Goal: Information Seeking & Learning: Learn about a topic

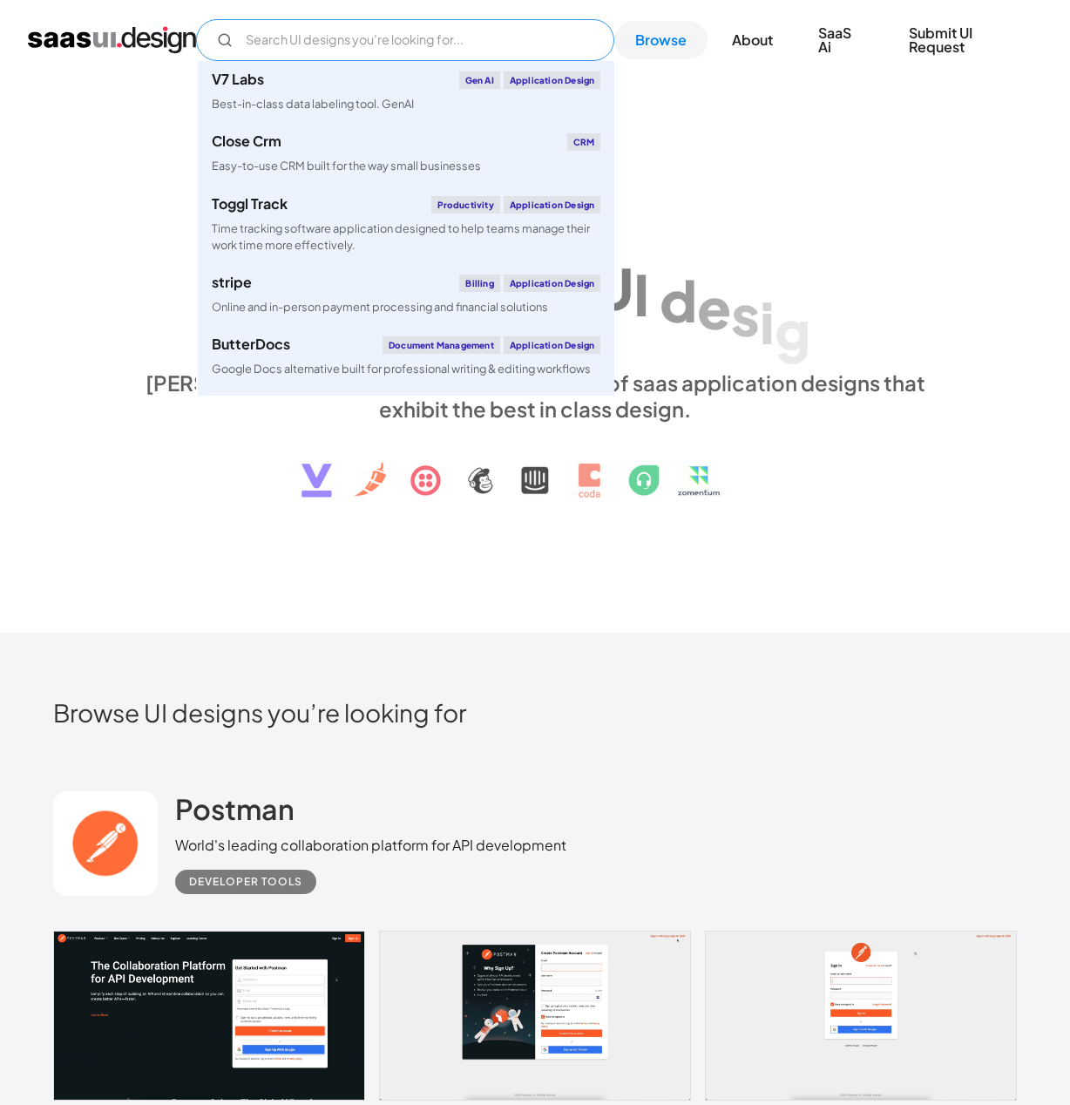
click at [310, 33] on input "Email Form" at bounding box center [405, 40] width 418 height 42
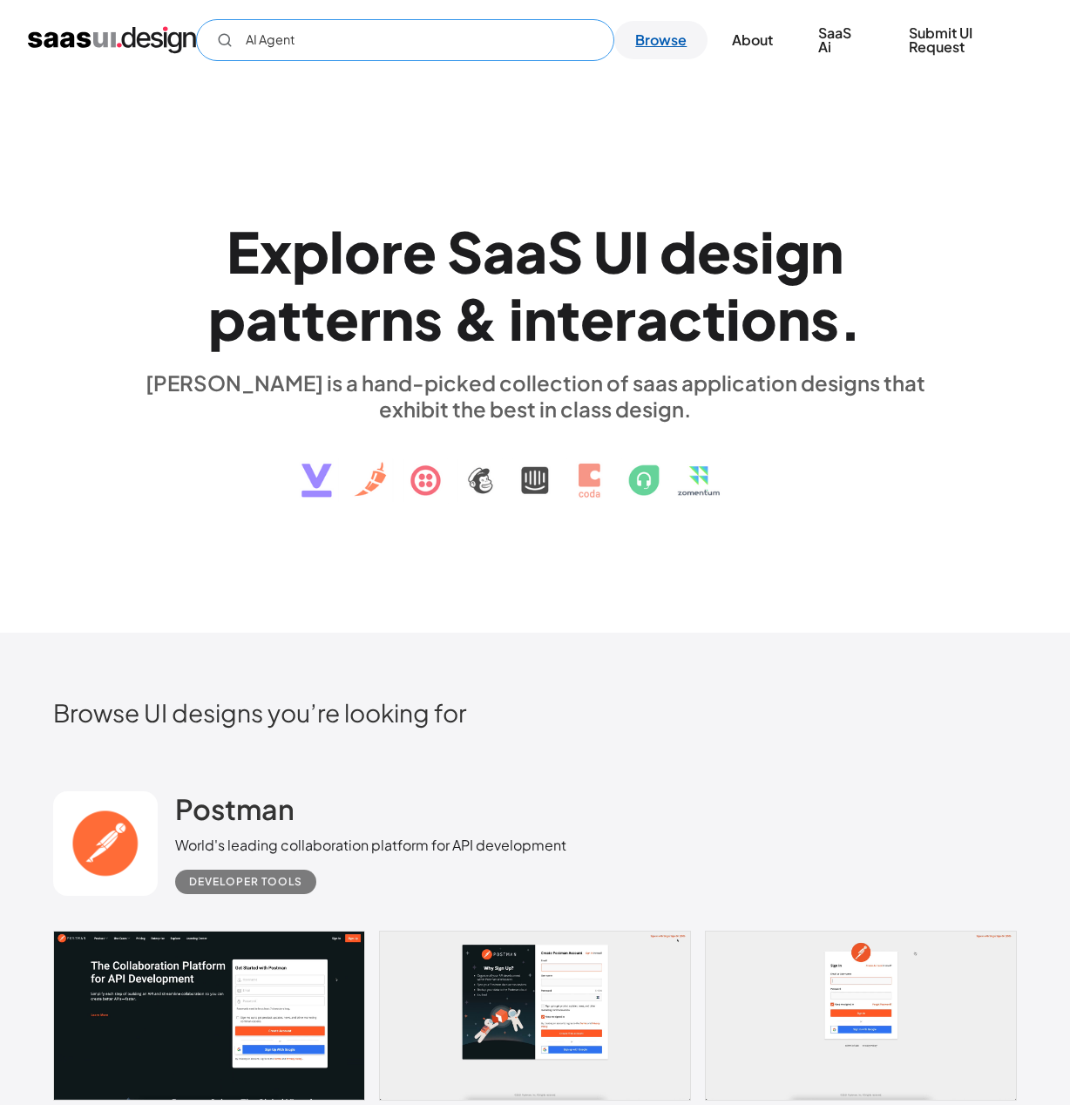
type input "AI Agent"
click at [644, 44] on link "Browse" at bounding box center [660, 40] width 93 height 38
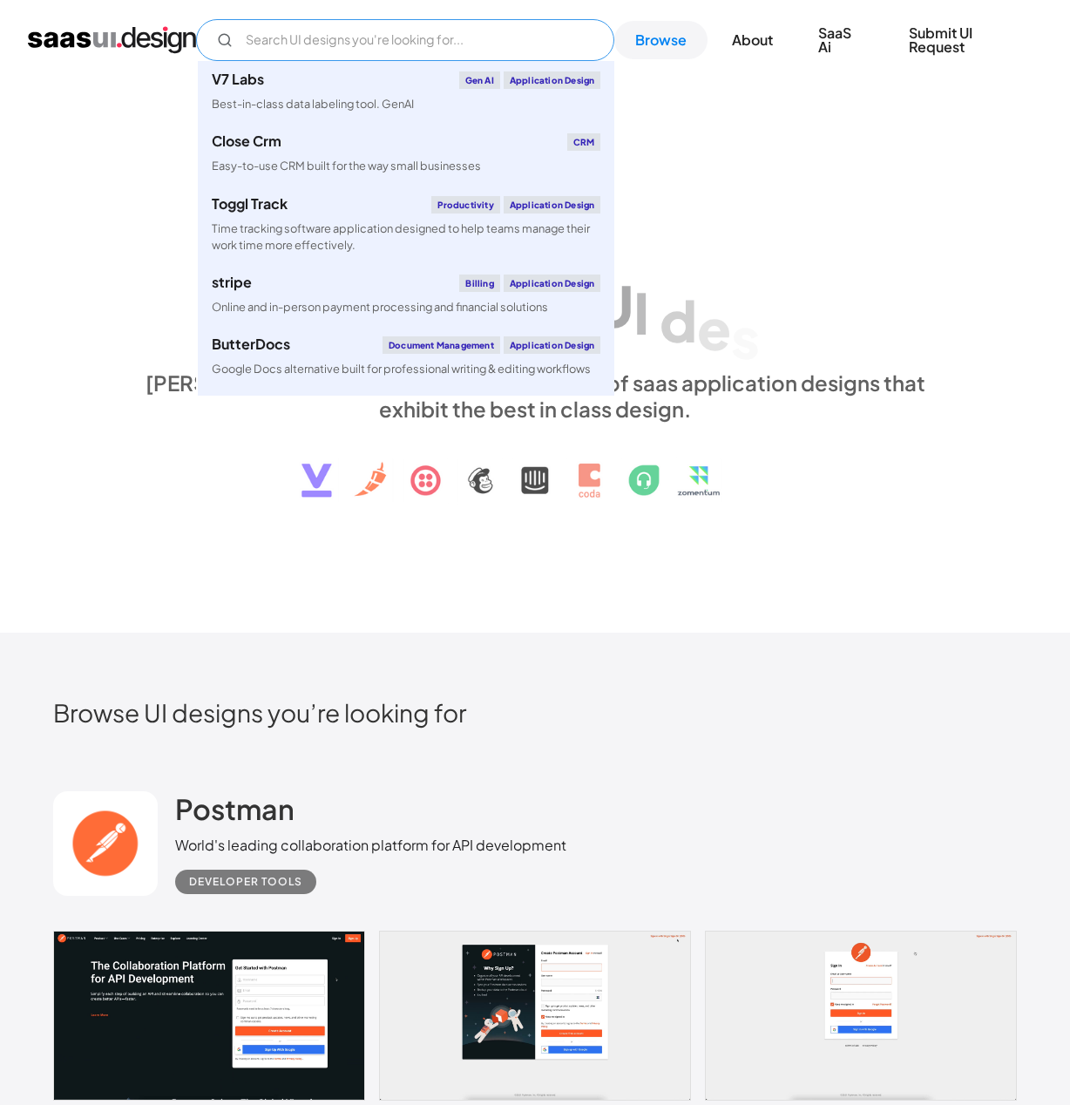
click at [494, 50] on input "Email Form" at bounding box center [405, 40] width 418 height 42
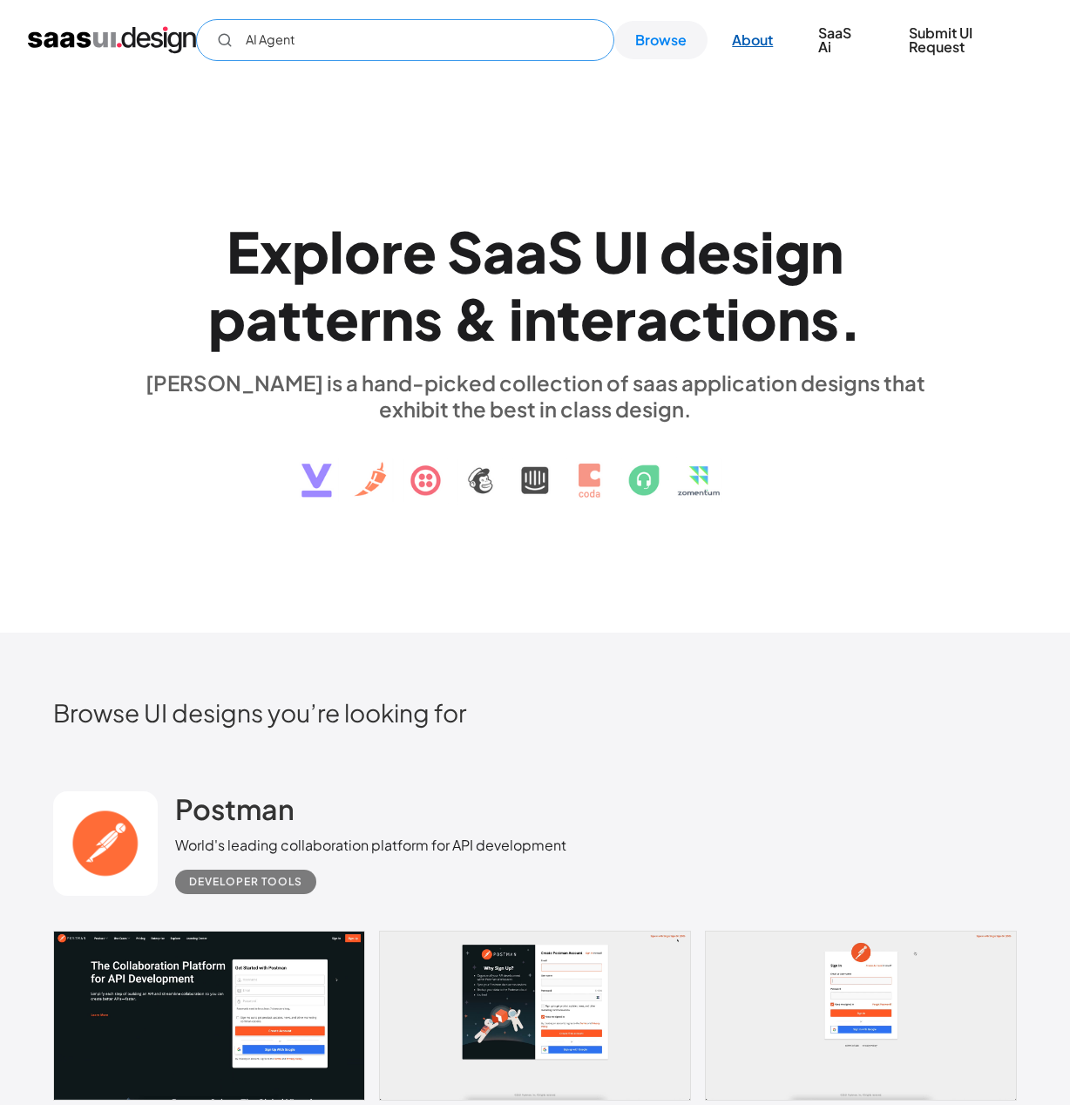
type input "AI Agent"
click at [766, 44] on link "About" at bounding box center [752, 40] width 83 height 38
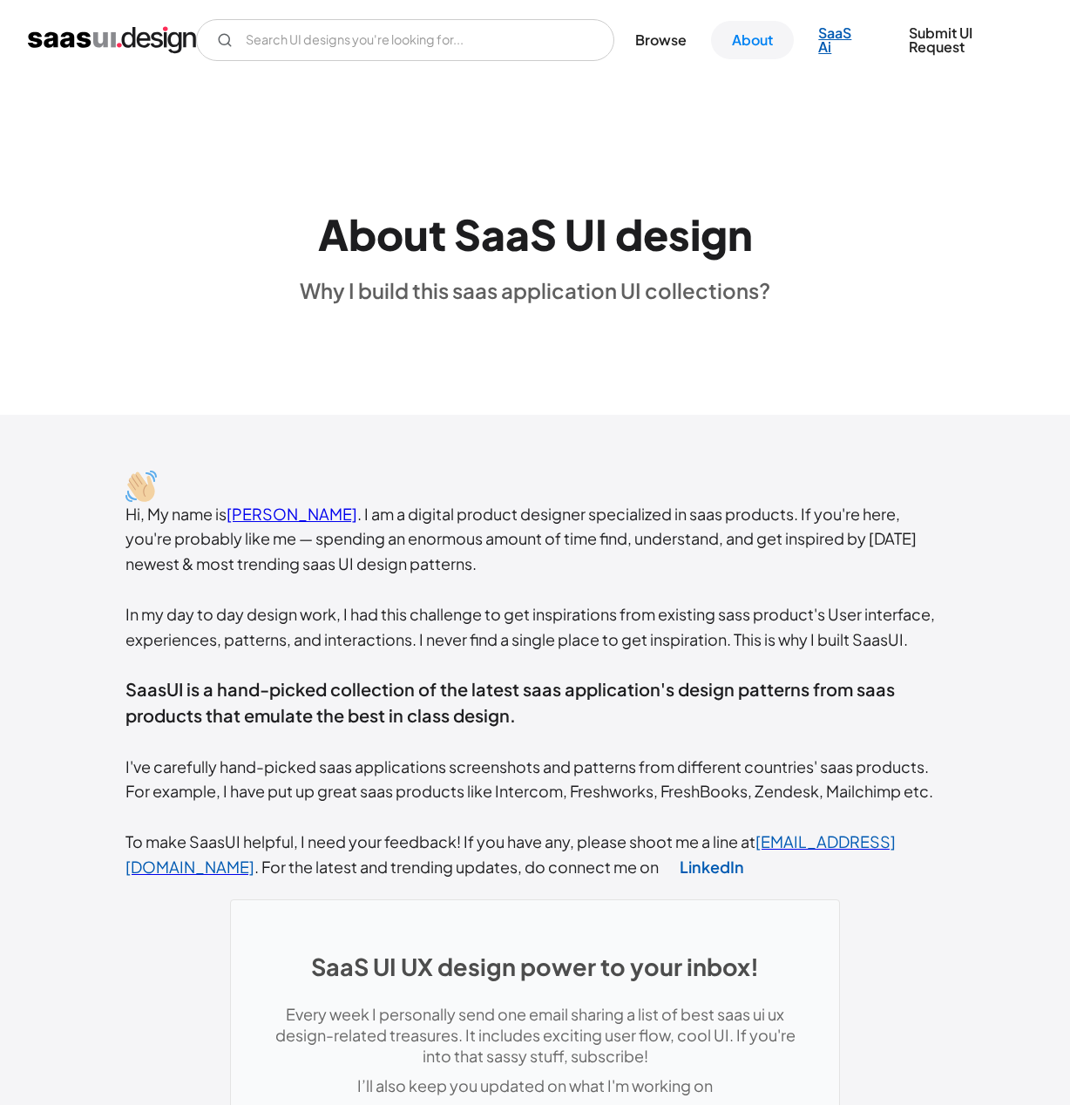
click at [823, 42] on link "SaaS Ai" at bounding box center [841, 40] width 87 height 52
click at [81, 35] on img "home" at bounding box center [112, 40] width 168 height 28
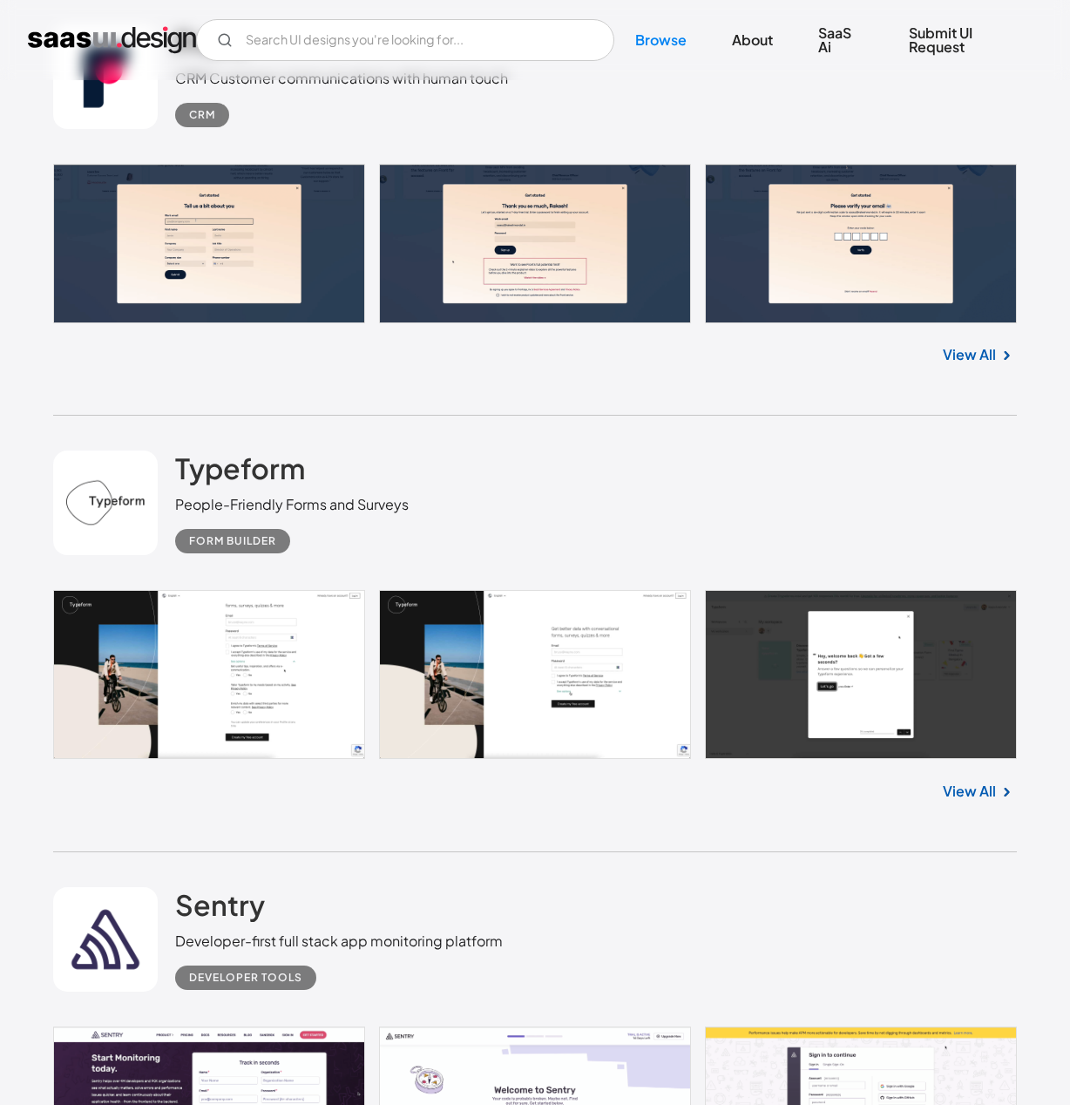
scroll to position [2197, 0]
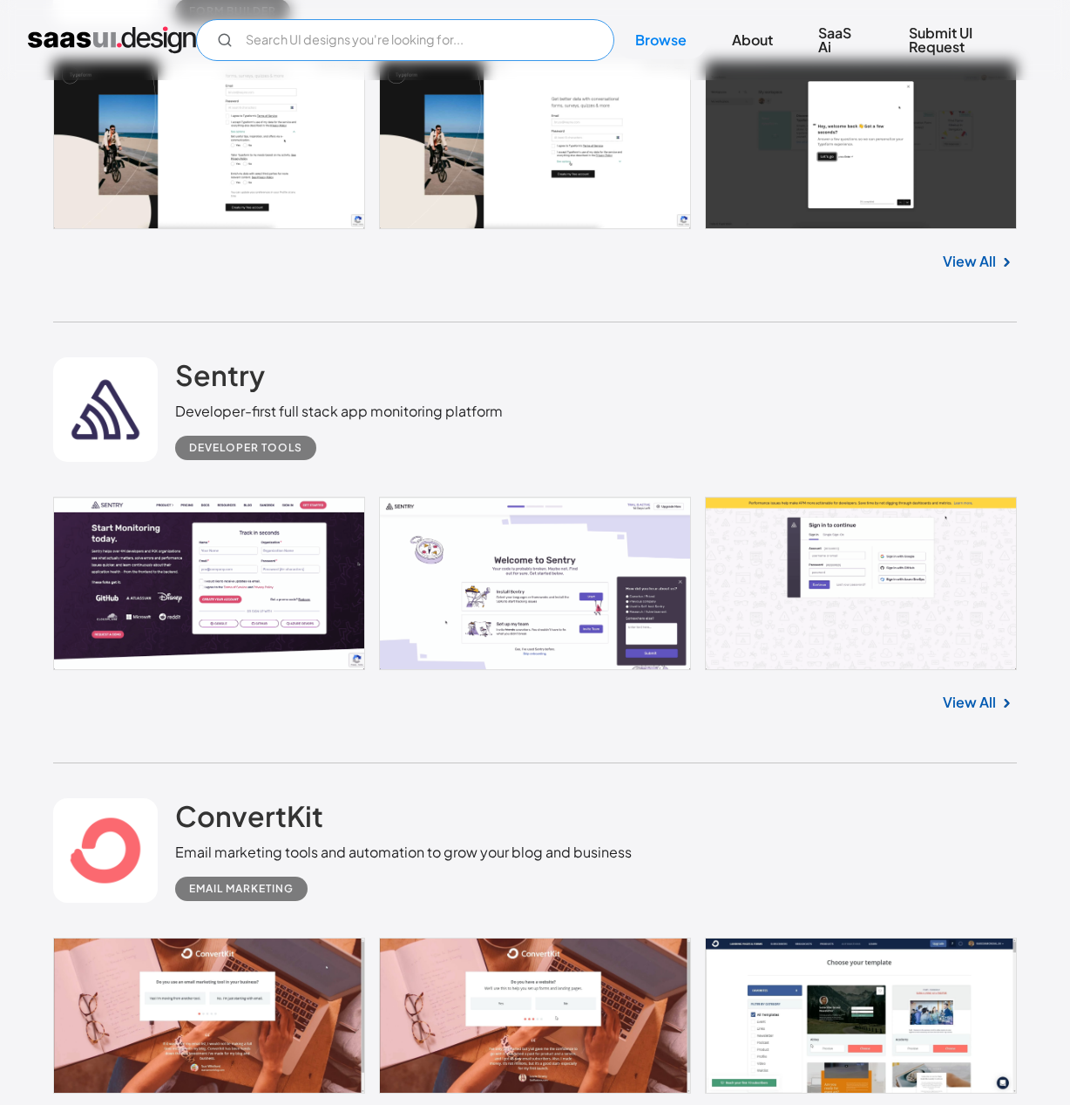
click at [365, 51] on input "Email Form" at bounding box center [405, 40] width 418 height 42
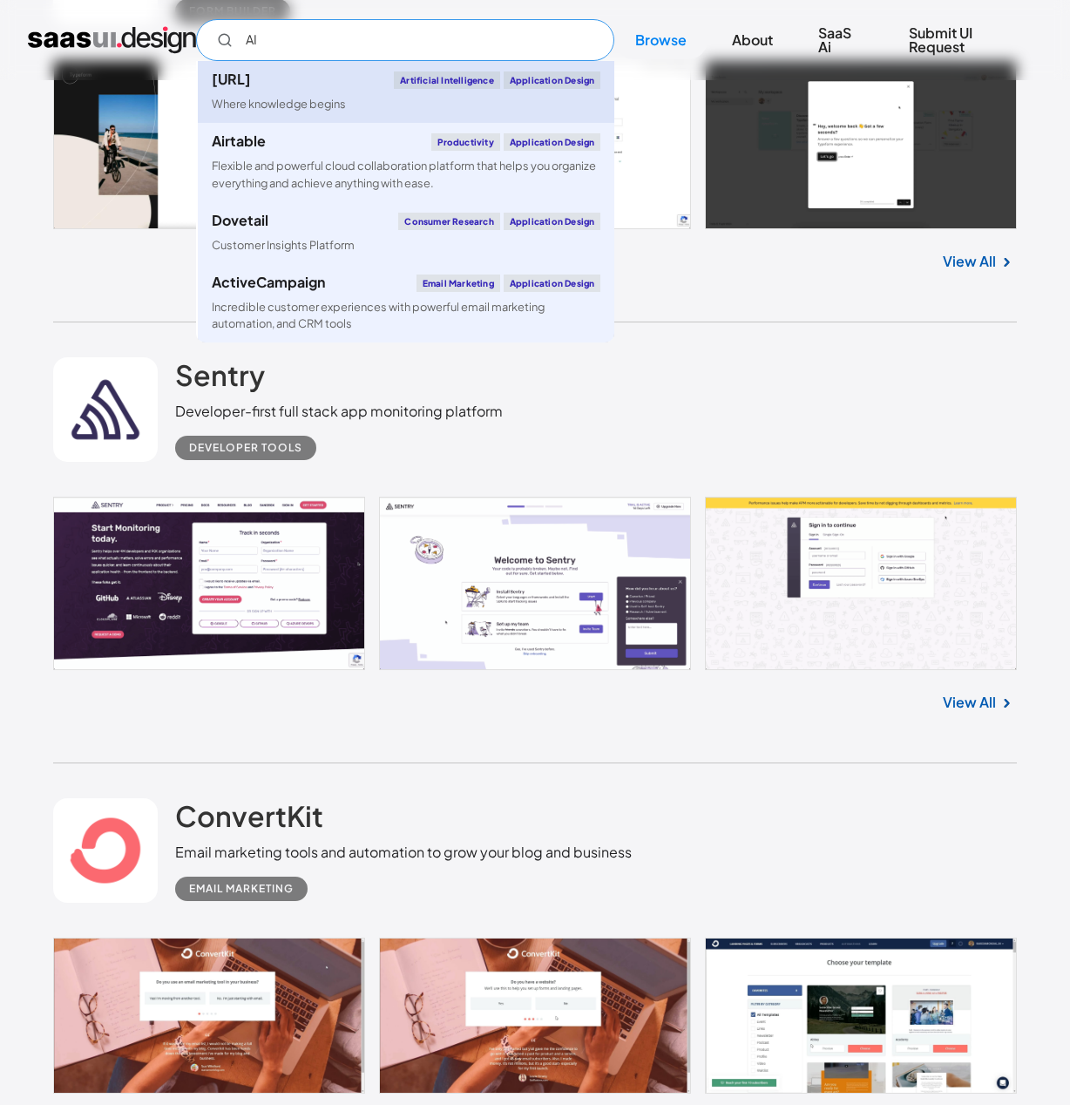
click at [386, 98] on link "Perplexity.ai Artificial Intelligence Application Design Where knowledge begins" at bounding box center [406, 92] width 417 height 62
type input "AI"
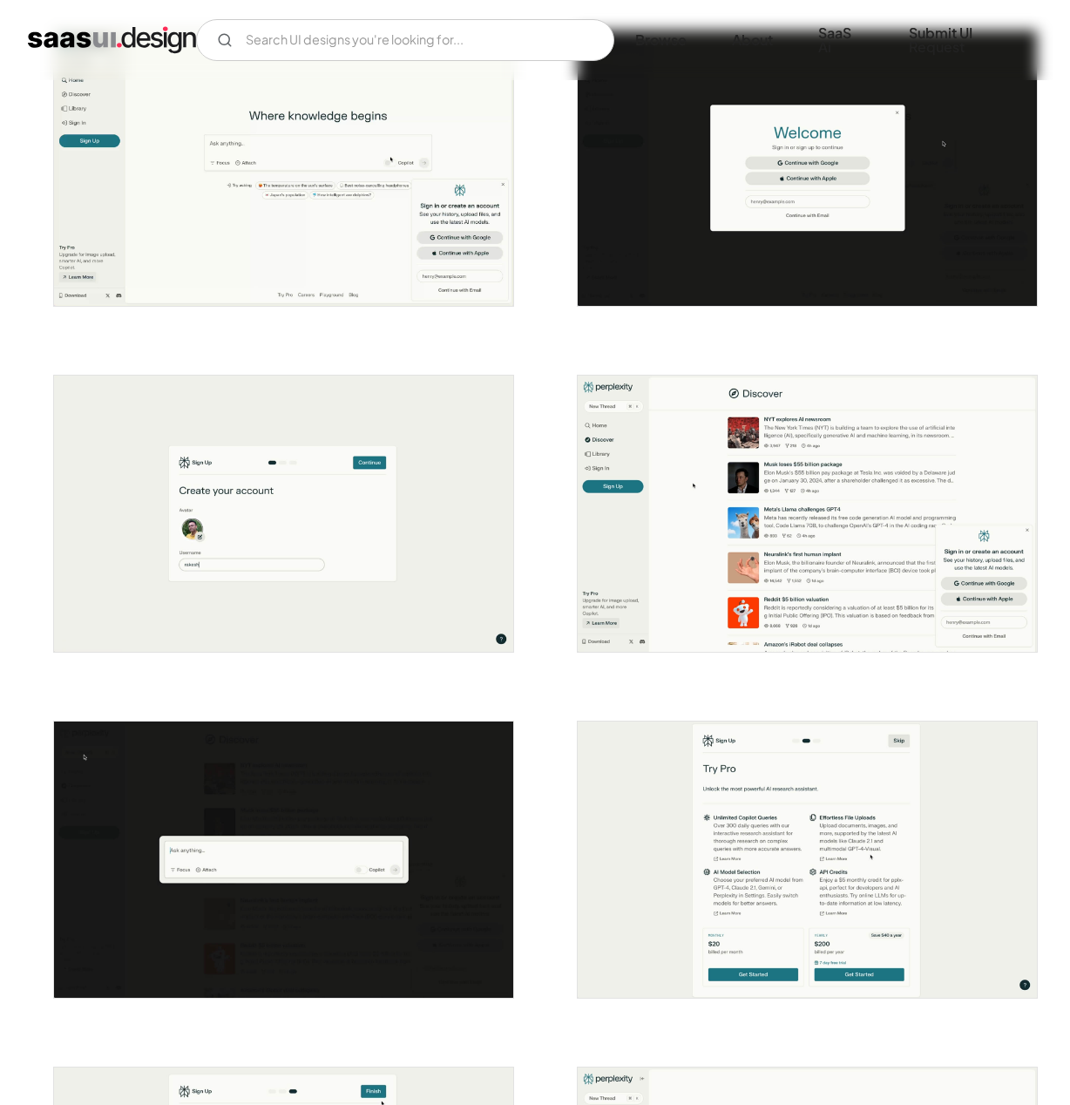
scroll to position [909, 0]
